Goal: Navigation & Orientation: Find specific page/section

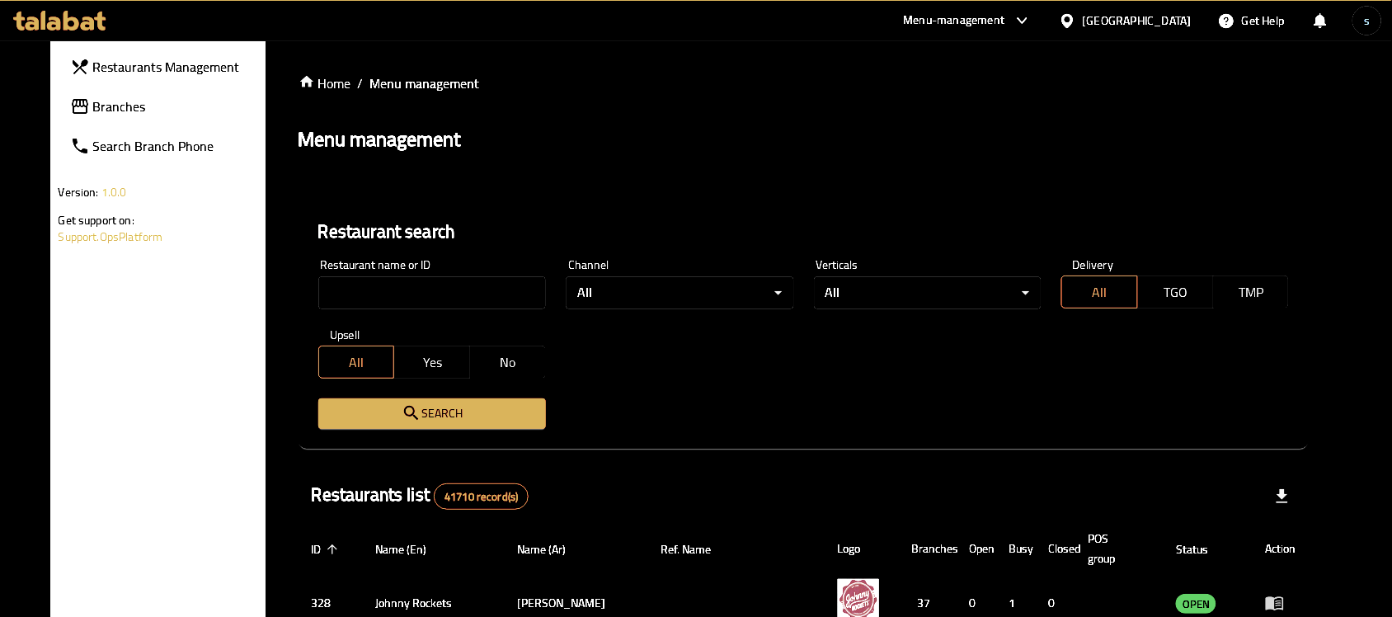
click at [1100, 19] on div "[GEOGRAPHIC_DATA]" at bounding box center [1137, 21] width 109 height 18
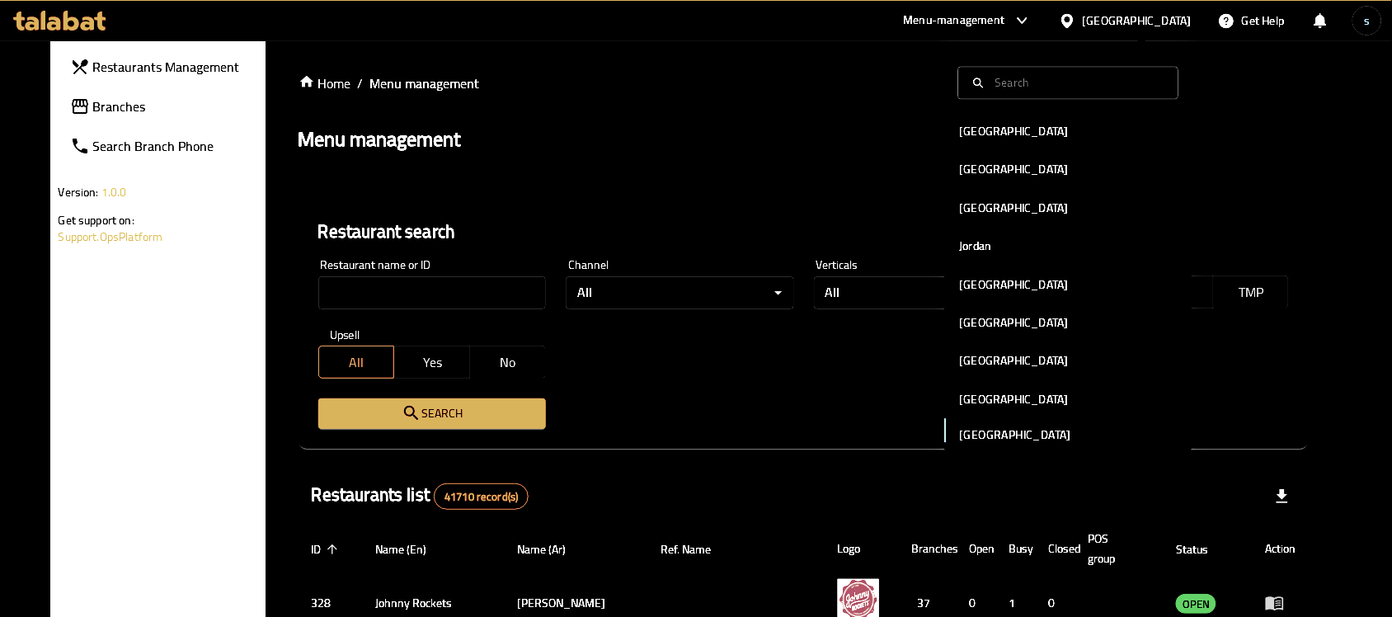
click at [974, 365] on div "[GEOGRAPHIC_DATA]" at bounding box center [1014, 361] width 135 height 38
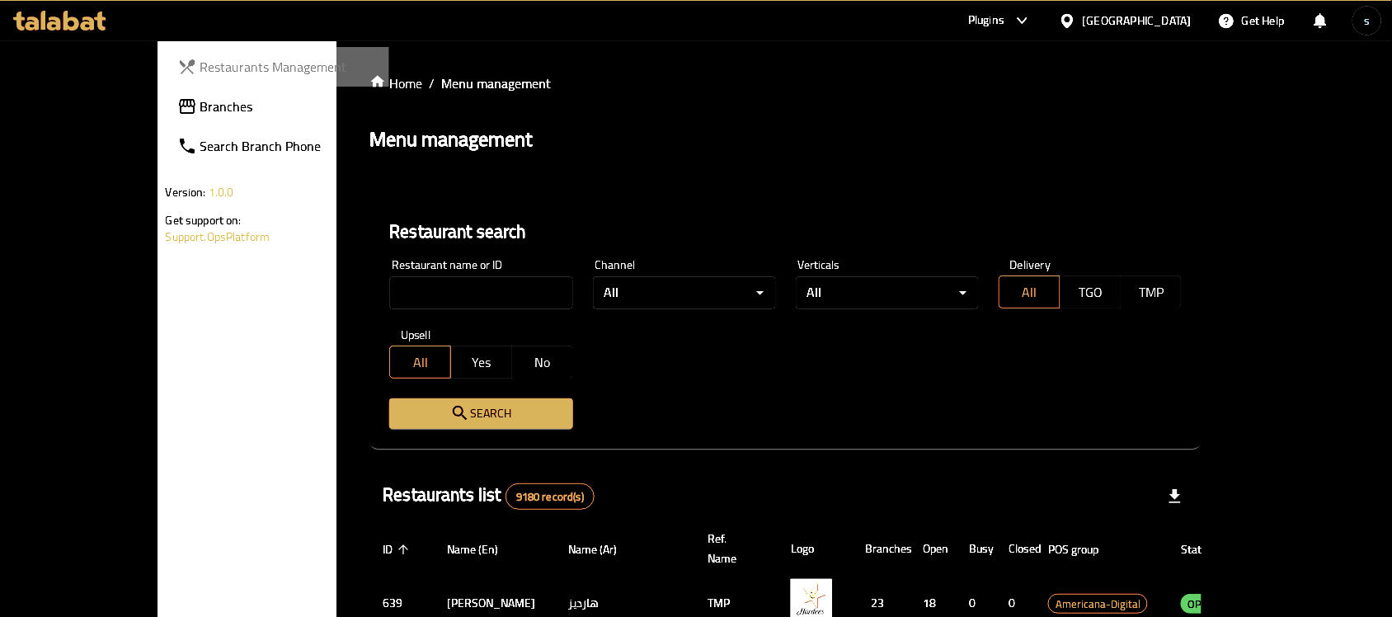
click at [200, 68] on span "Restaurants Management" at bounding box center [288, 67] width 177 height 20
